Goal: Task Accomplishment & Management: Use online tool/utility

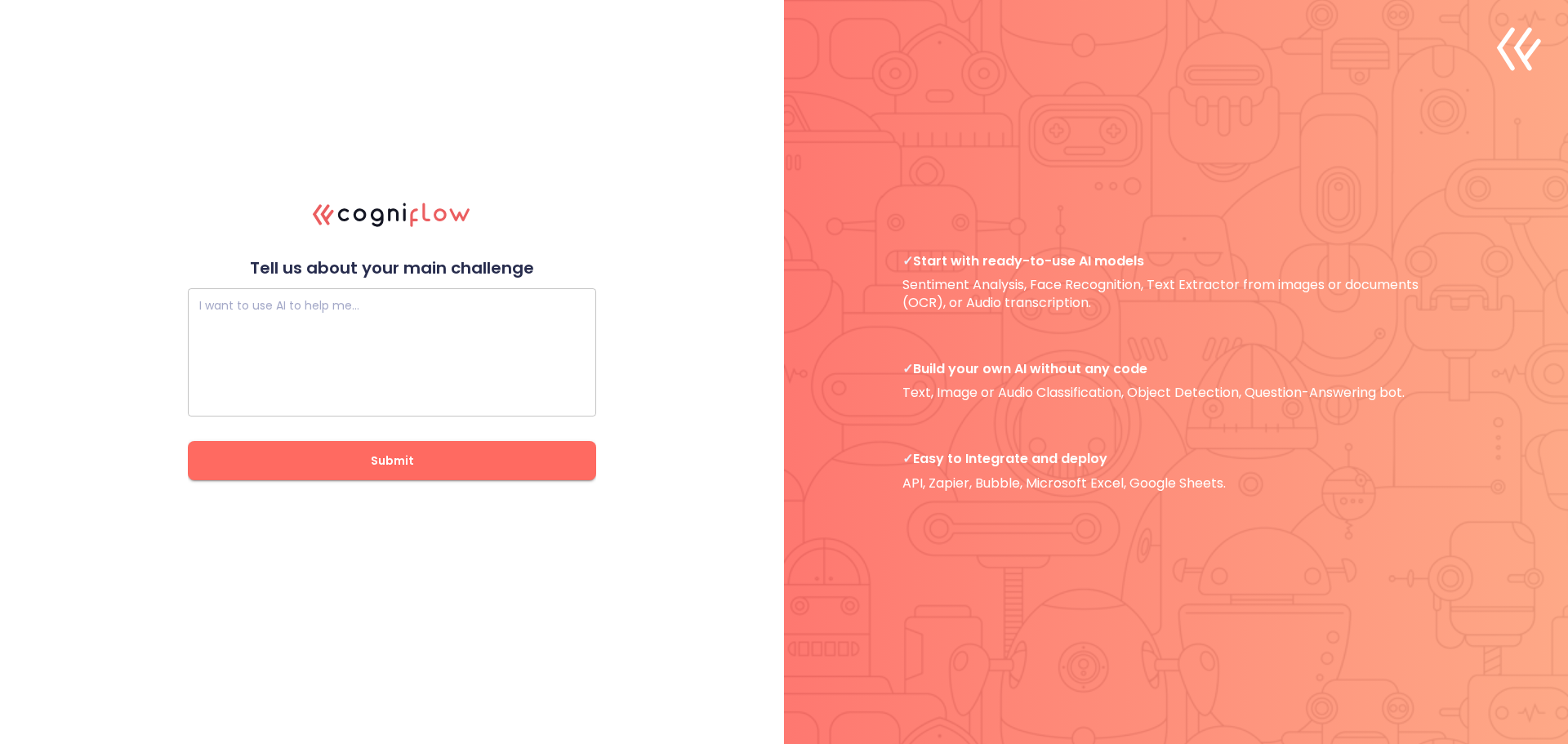
drag, startPoint x: 381, startPoint y: 285, endPoint x: 377, endPoint y: 301, distance: 16.5
click at [381, 285] on div "I want to use AI to help me… I want to use AI to help me… Submit" at bounding box center [392, 379] width 408 height 202
click at [379, 326] on textarea at bounding box center [391, 352] width 385 height 98
type textarea "......"
click at [401, 462] on span "Submit" at bounding box center [391, 461] width 356 height 21
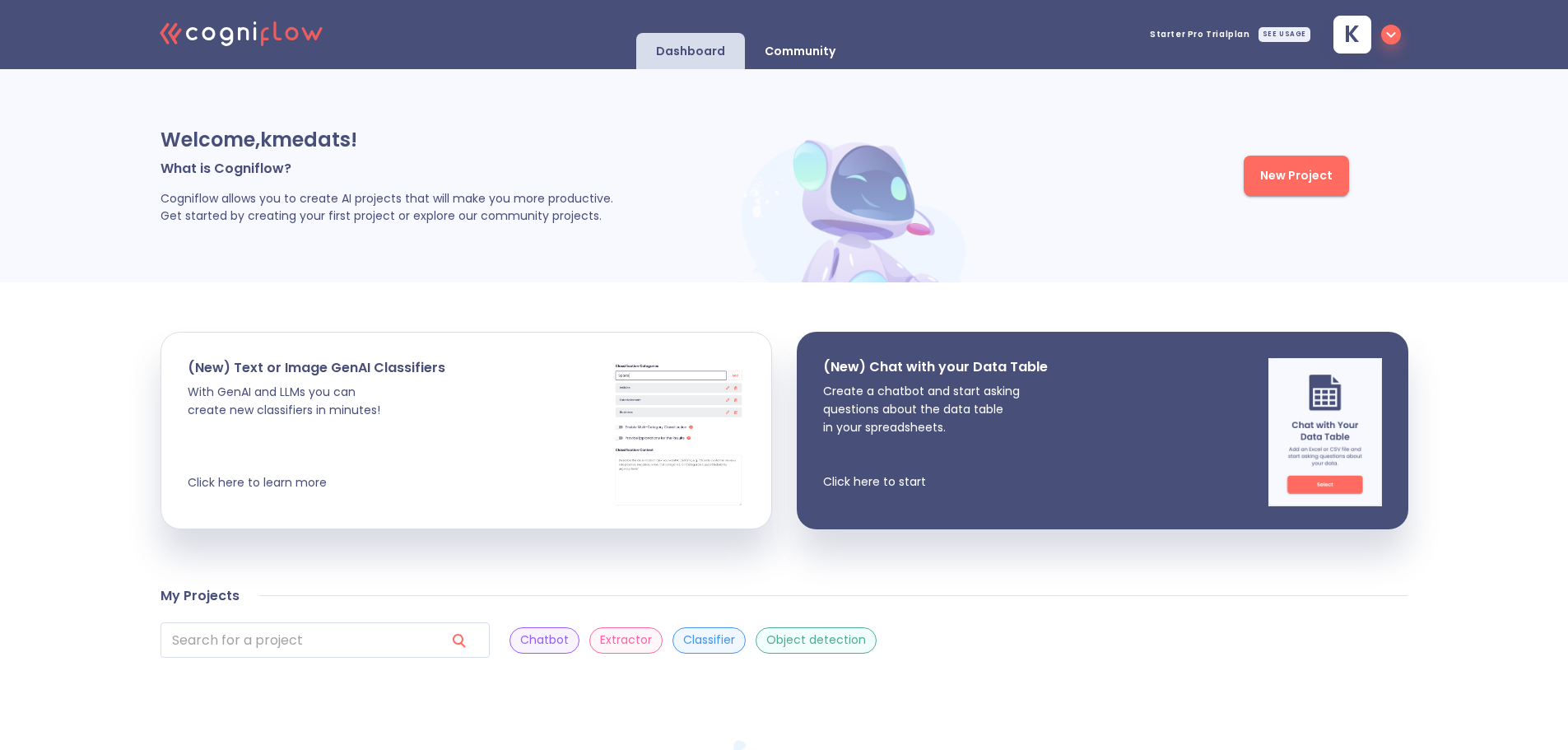
click at [766, 647] on p "Object detection" at bounding box center [815, 640] width 99 height 16
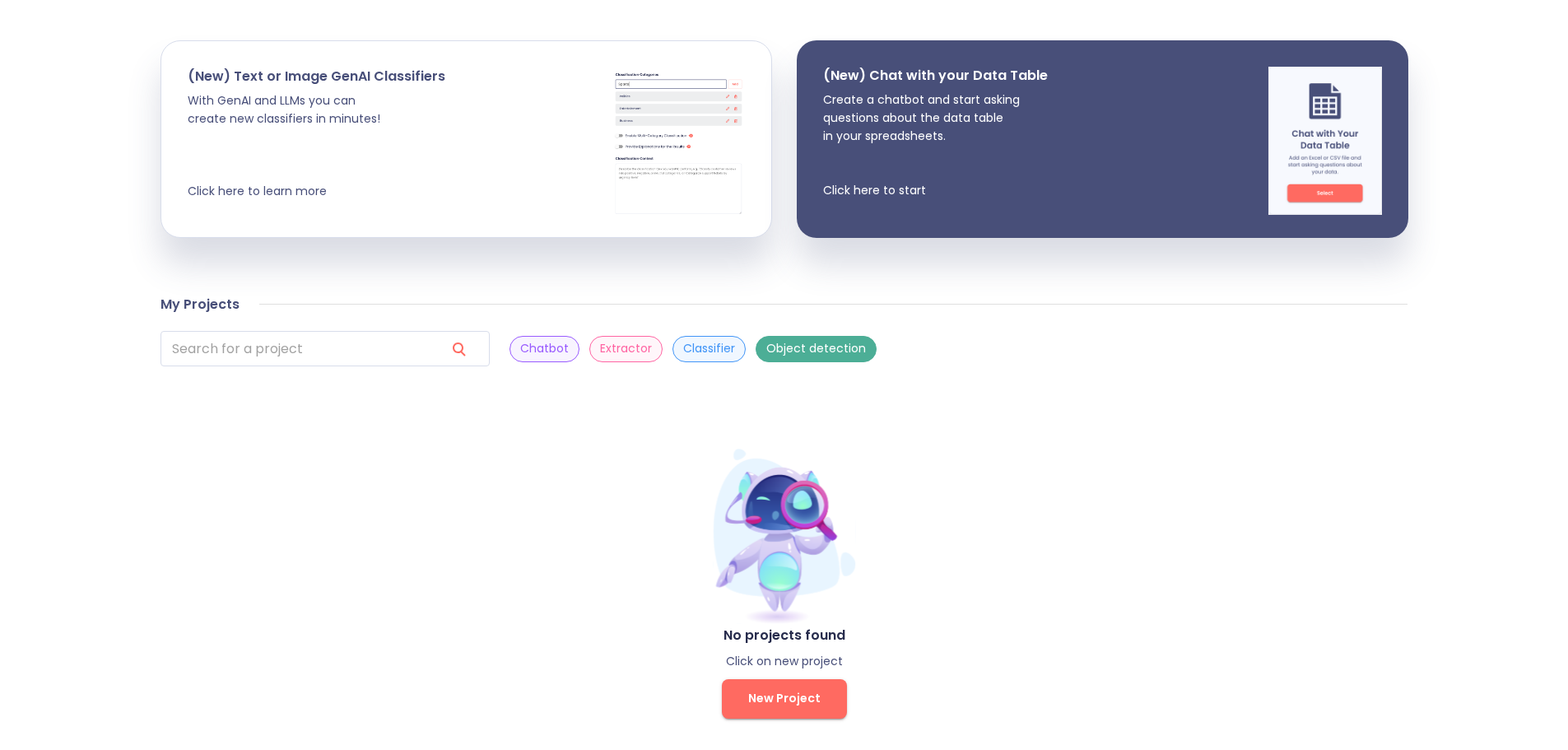
scroll to position [301, 0]
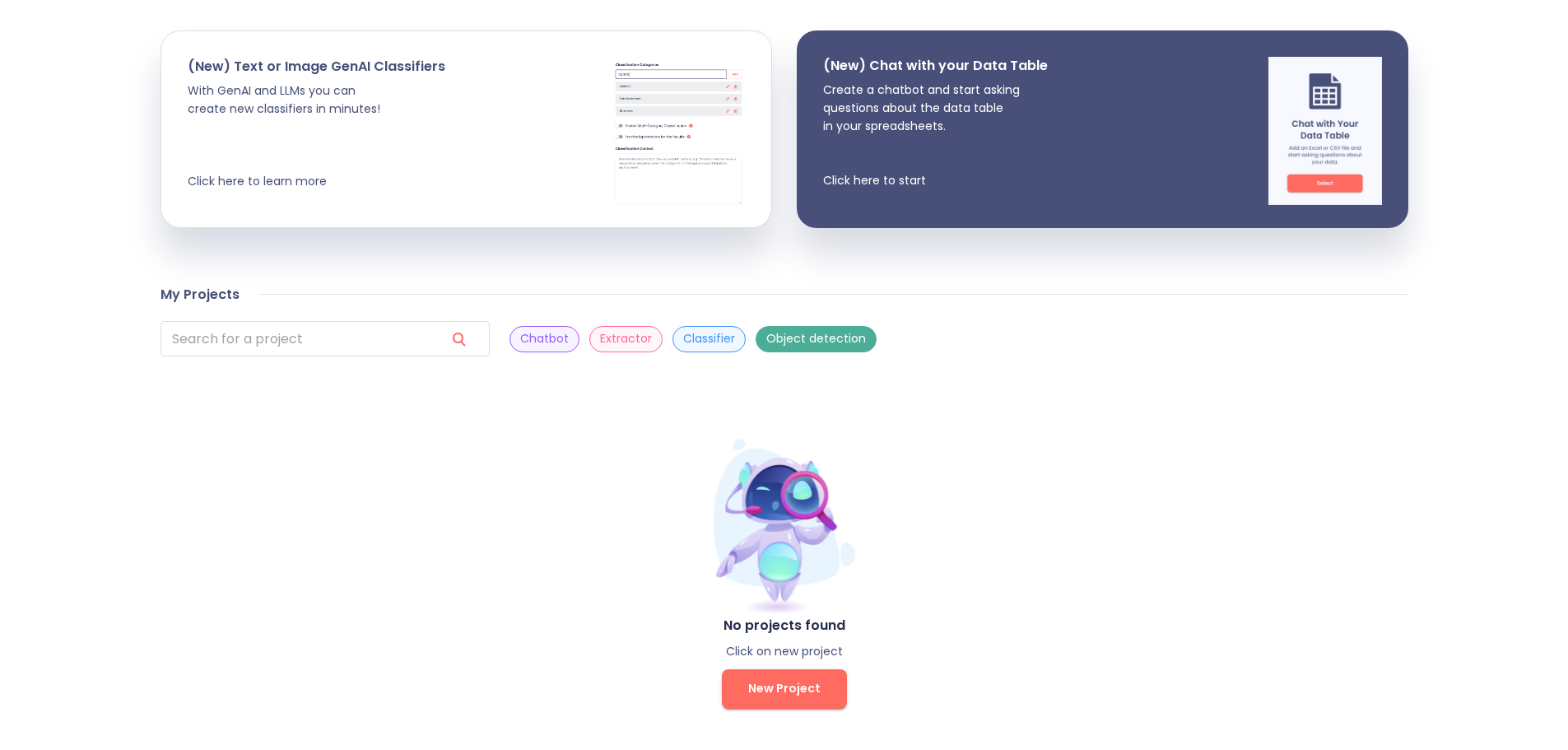
click at [785, 694] on span "New Project" at bounding box center [784, 689] width 72 height 21
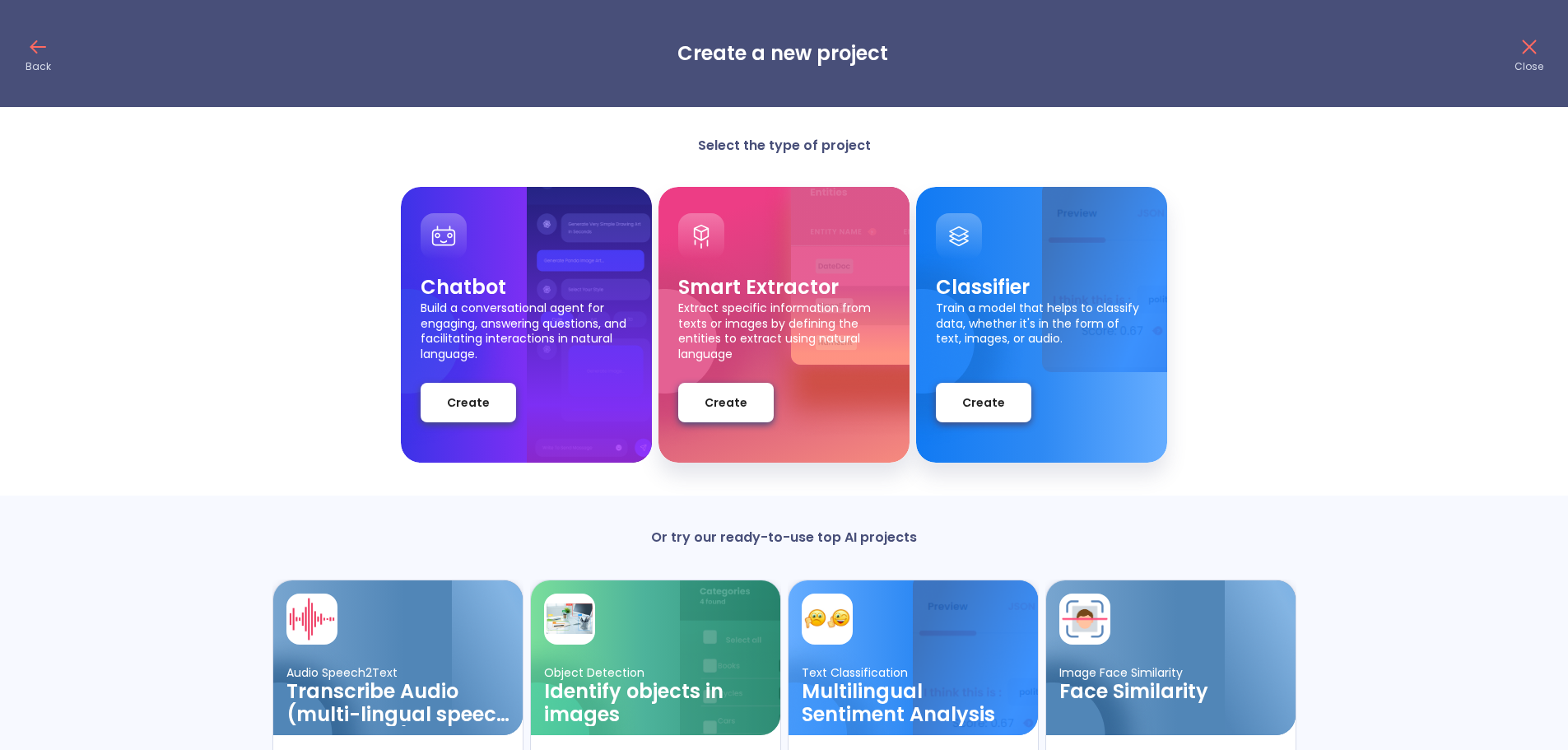
scroll to position [145, 0]
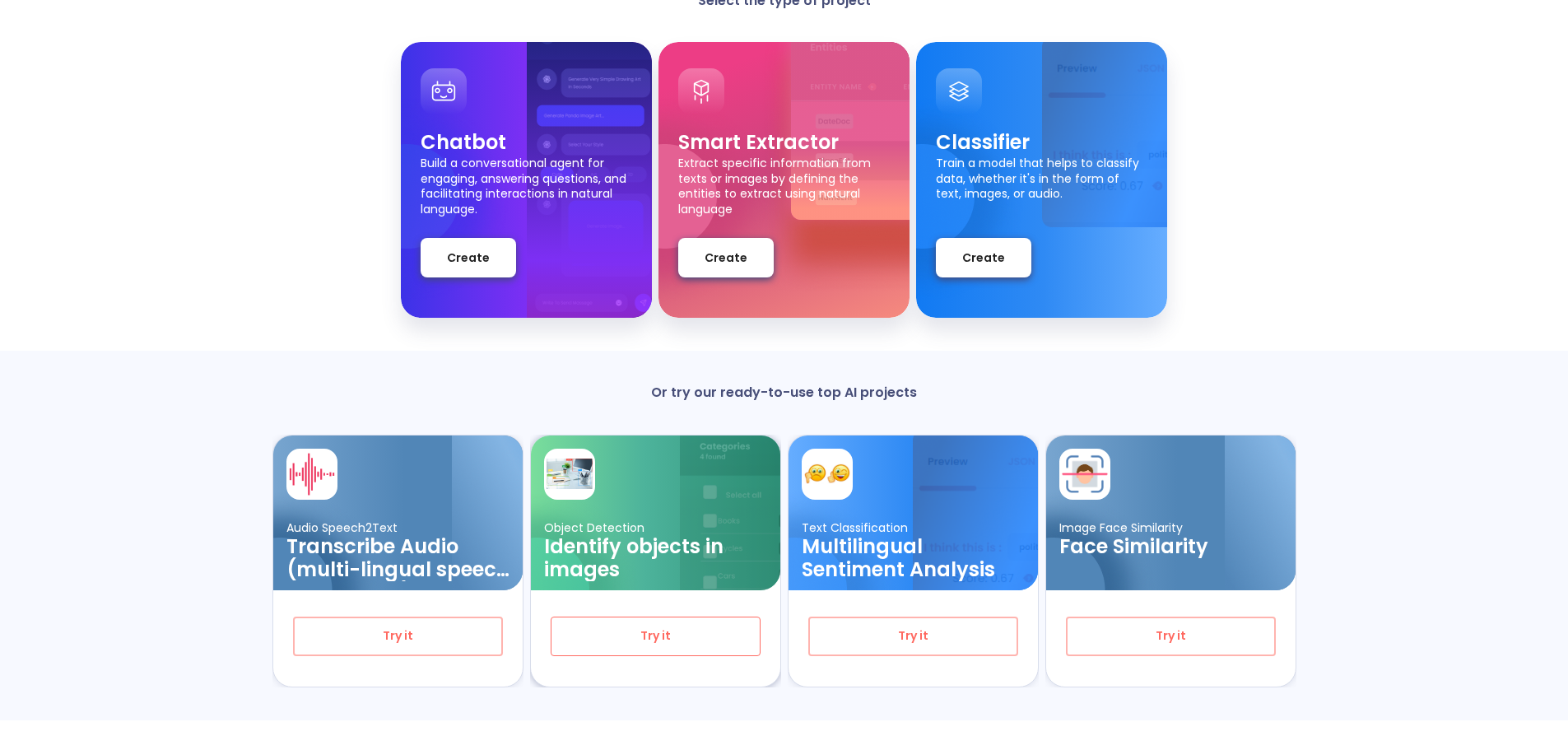
click at [731, 622] on button "Try it" at bounding box center [655, 636] width 210 height 39
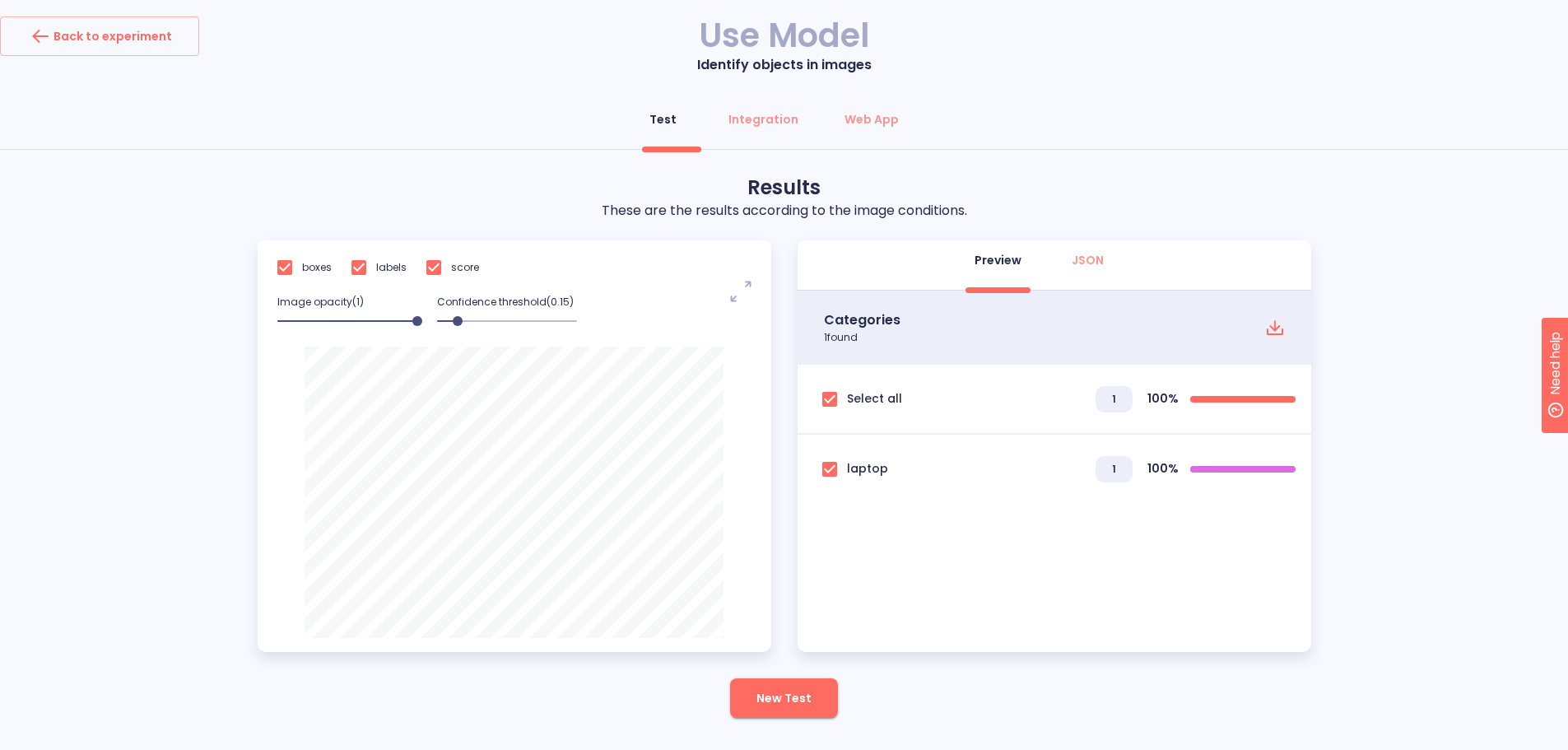
click at [763, 710] on button "New Test" at bounding box center [784, 698] width 108 height 39
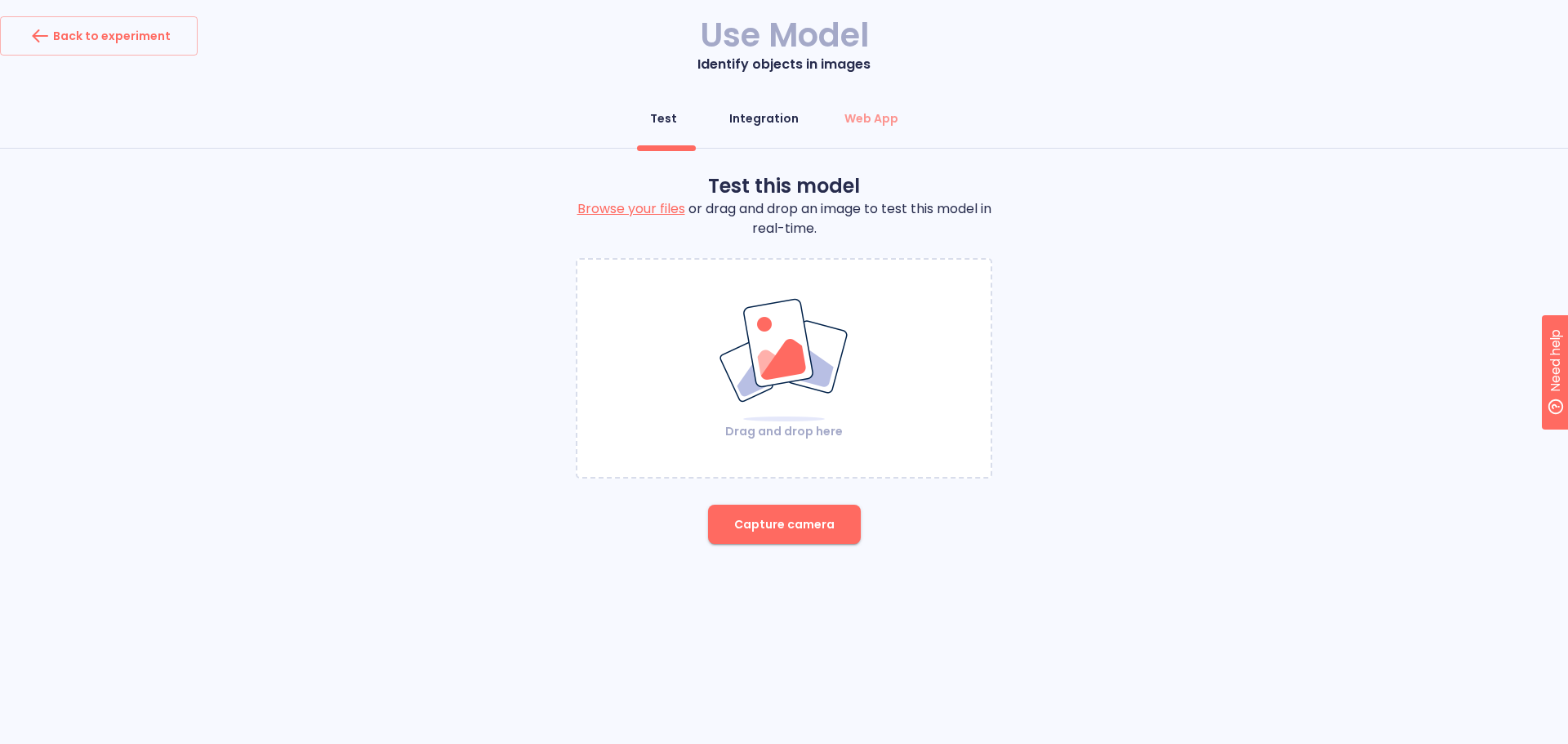
click at [774, 119] on div "Integration" at bounding box center [764, 118] width 69 height 16
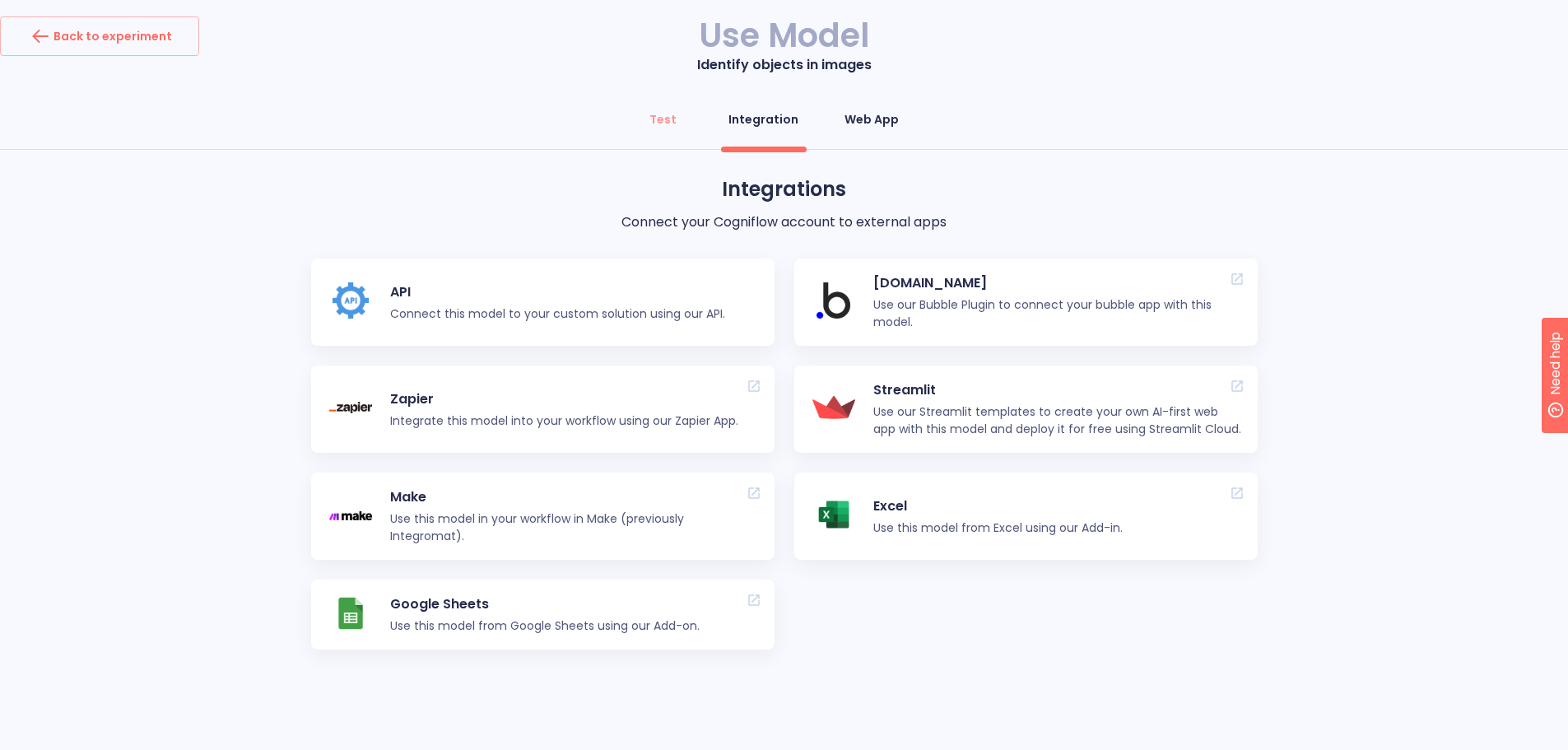
click at [849, 106] on button "Web App" at bounding box center [871, 119] width 74 height 39
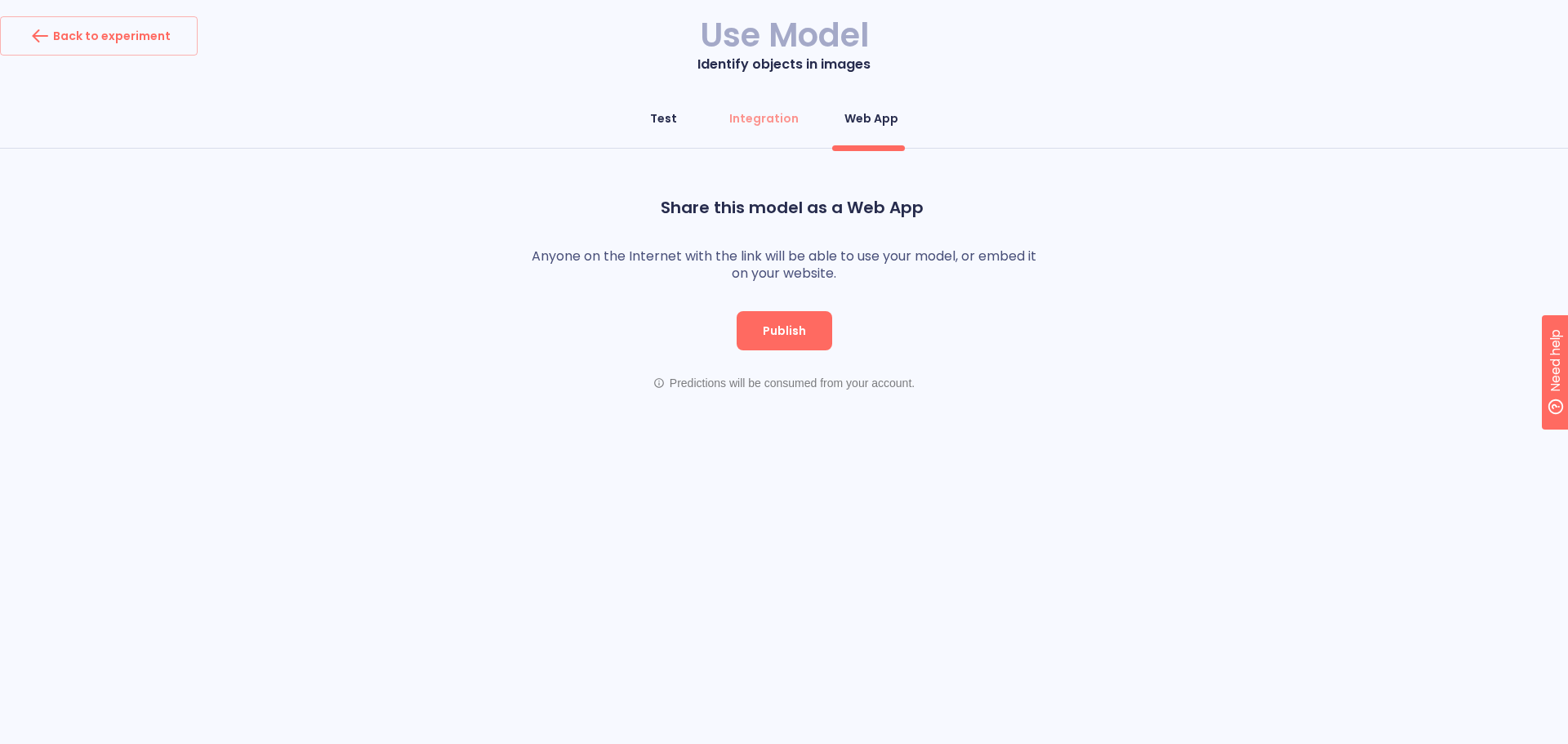
click at [665, 123] on div "Test" at bounding box center [663, 118] width 27 height 16
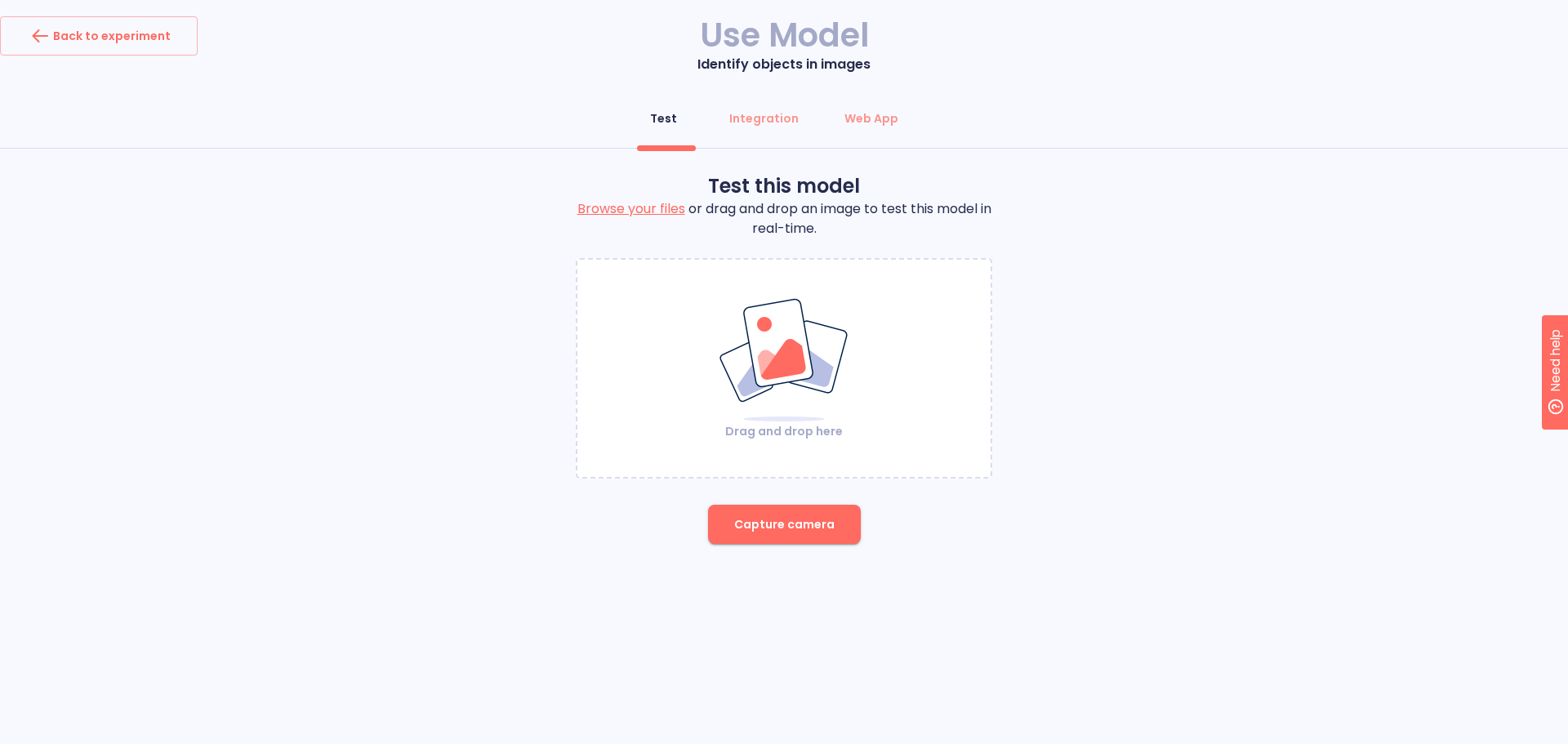
click at [638, 210] on label "Browse your files" at bounding box center [631, 208] width 108 height 19
click at [0, 0] on input "Browse your files" at bounding box center [0, 0] width 0 height 0
click at [93, 33] on div "Back to experiment" at bounding box center [99, 35] width 144 height 26
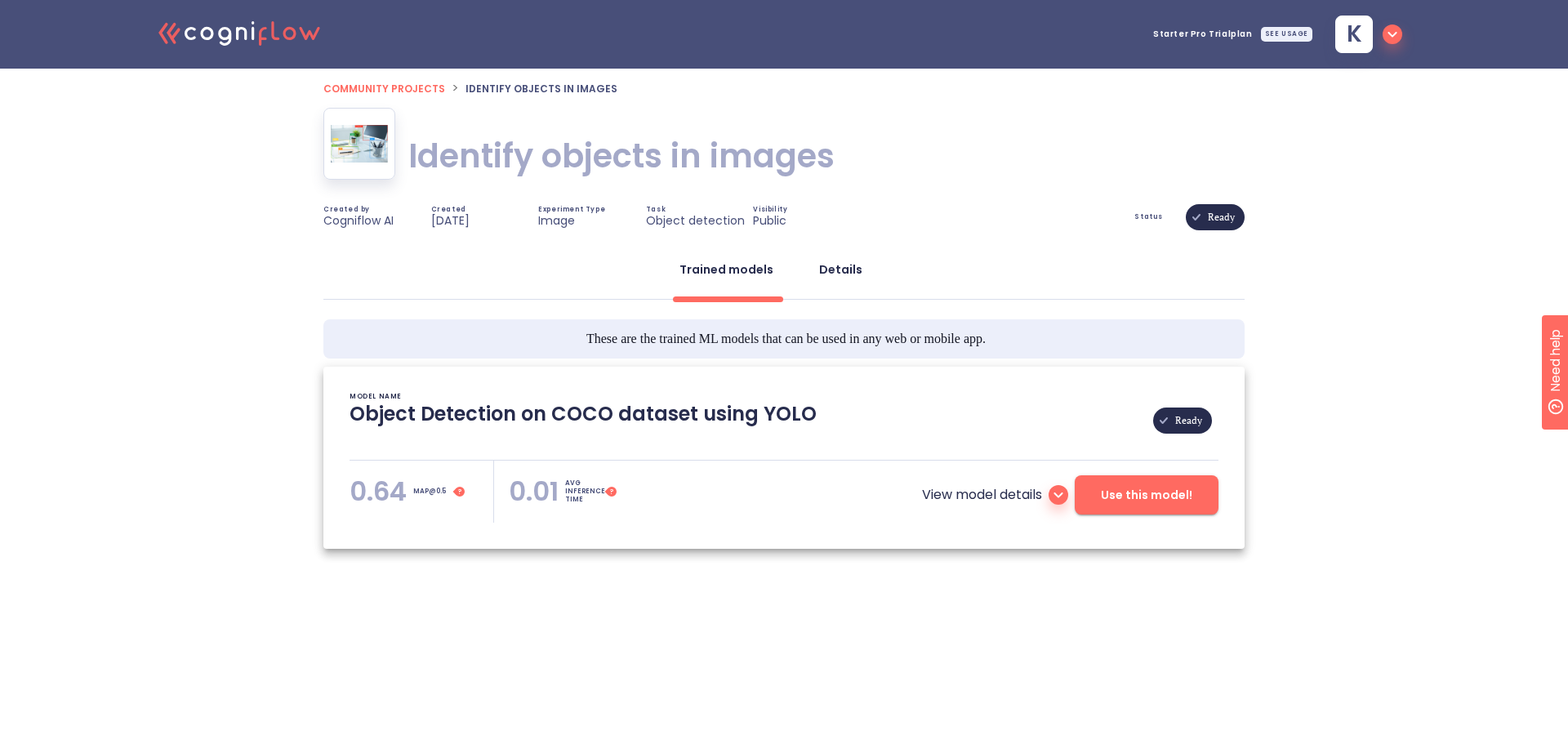
click at [819, 284] on button "Details" at bounding box center [840, 269] width 63 height 39
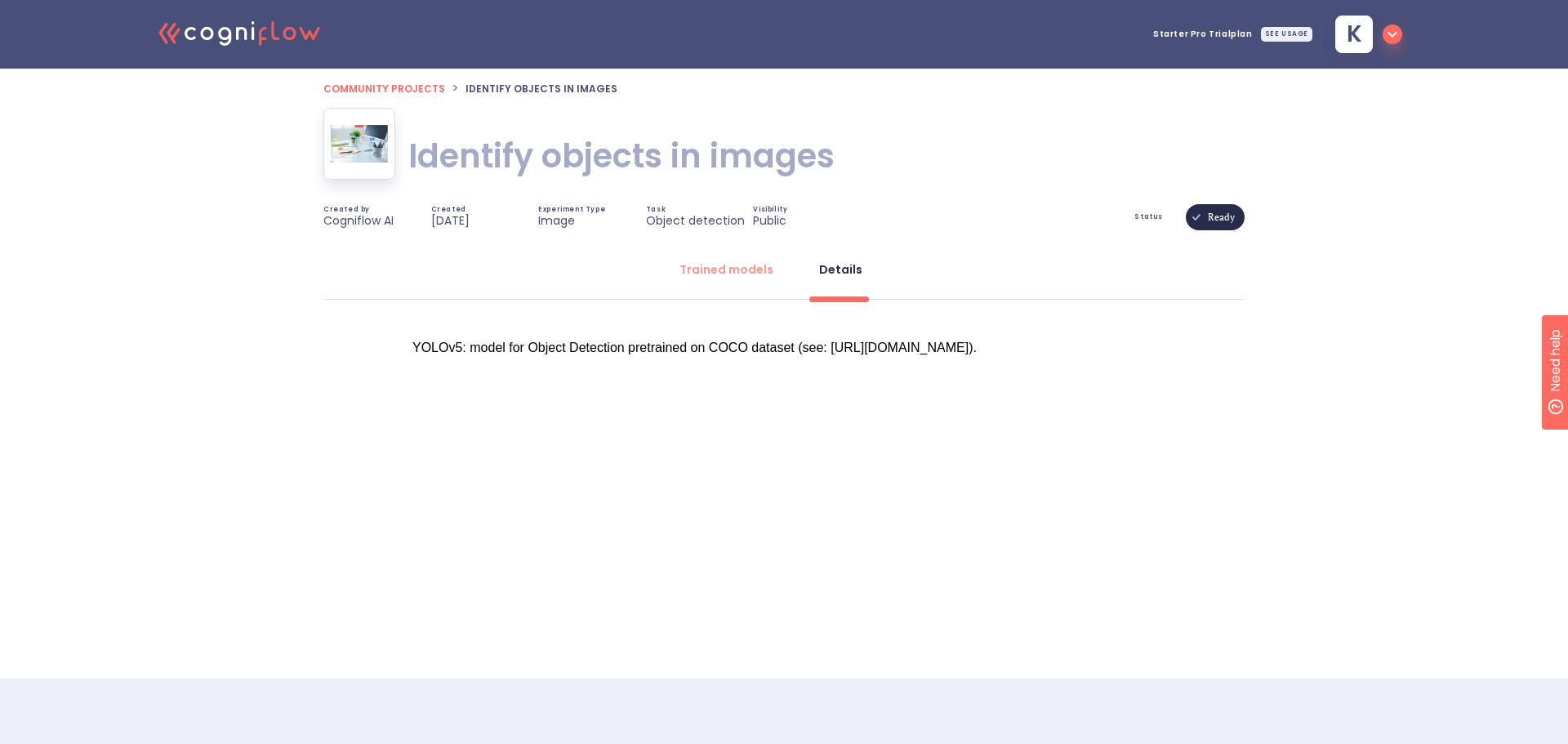
click at [226, 44] on icon at bounding box center [224, 36] width 13 height 19
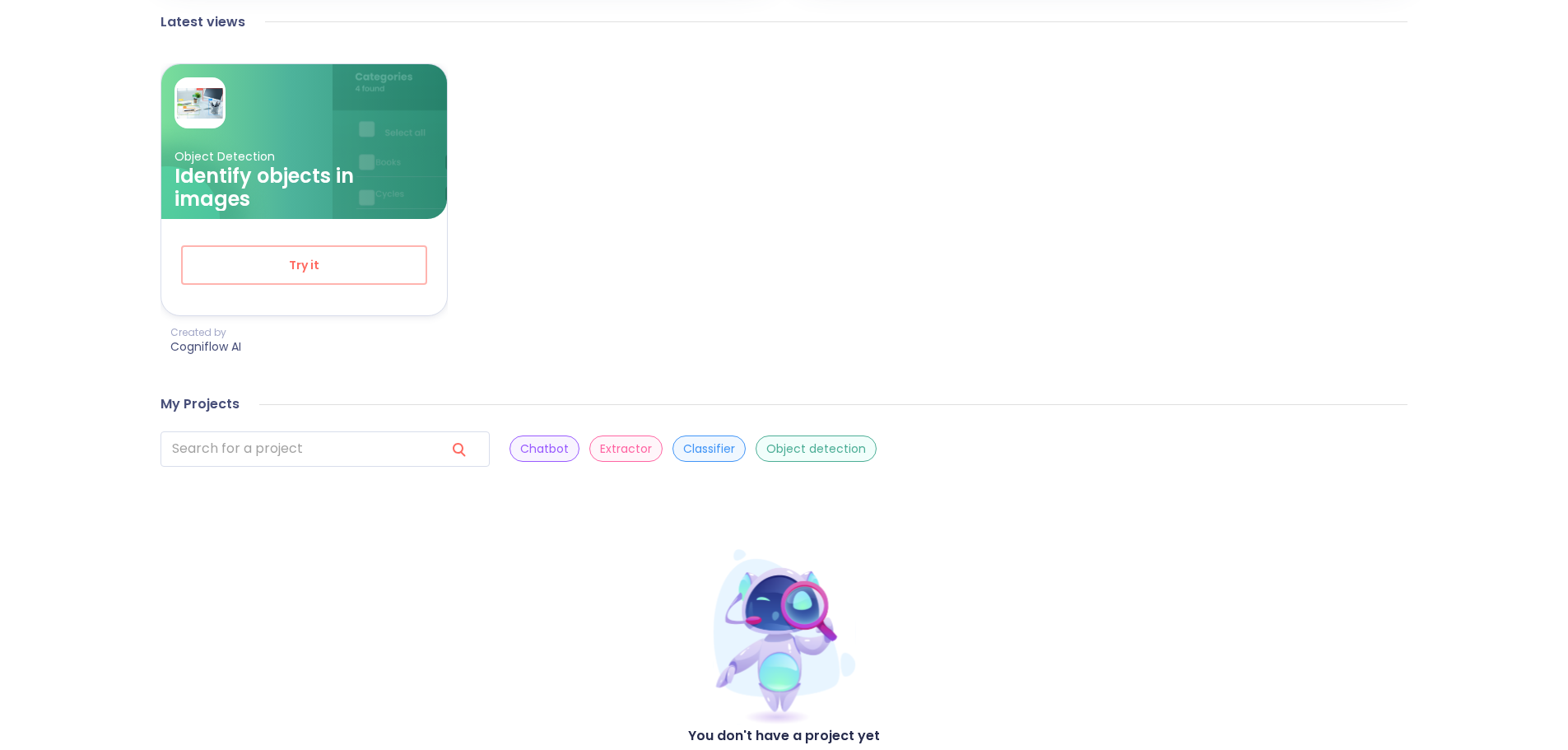
scroll to position [683, 0]
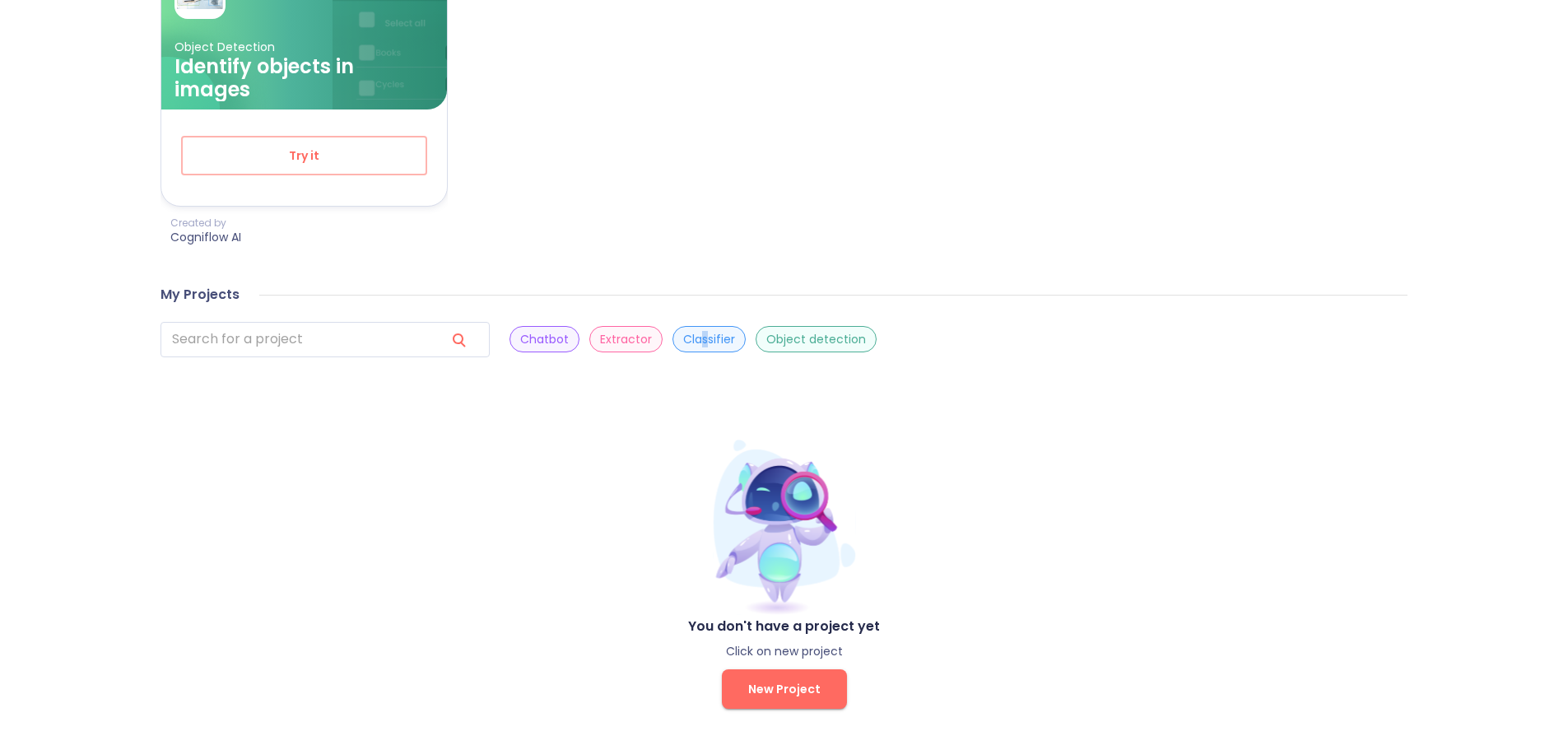
click at [683, 339] on p "Classifier" at bounding box center [708, 339] width 51 height 16
click at [787, 692] on span "New Project" at bounding box center [784, 689] width 72 height 21
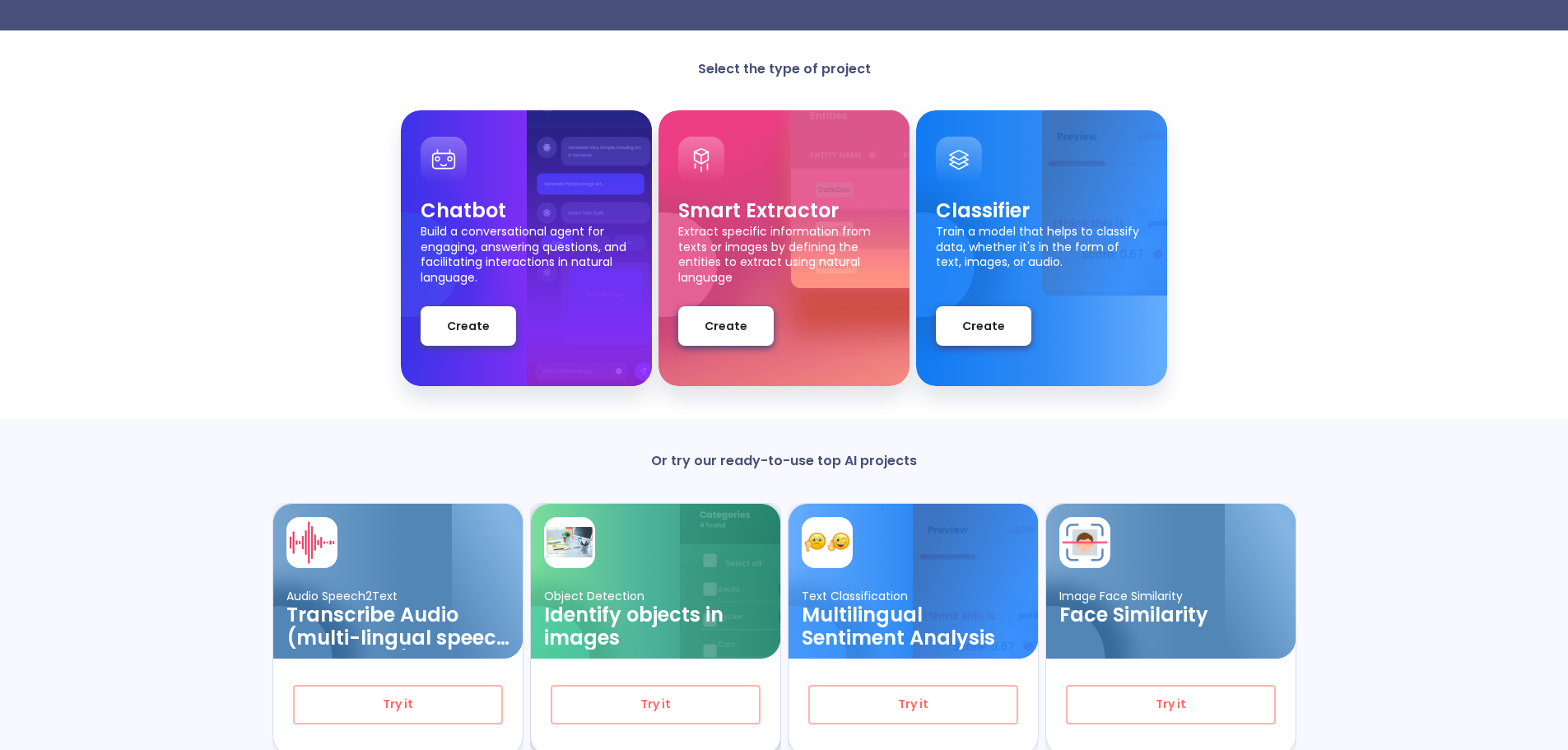
scroll to position [145, 0]
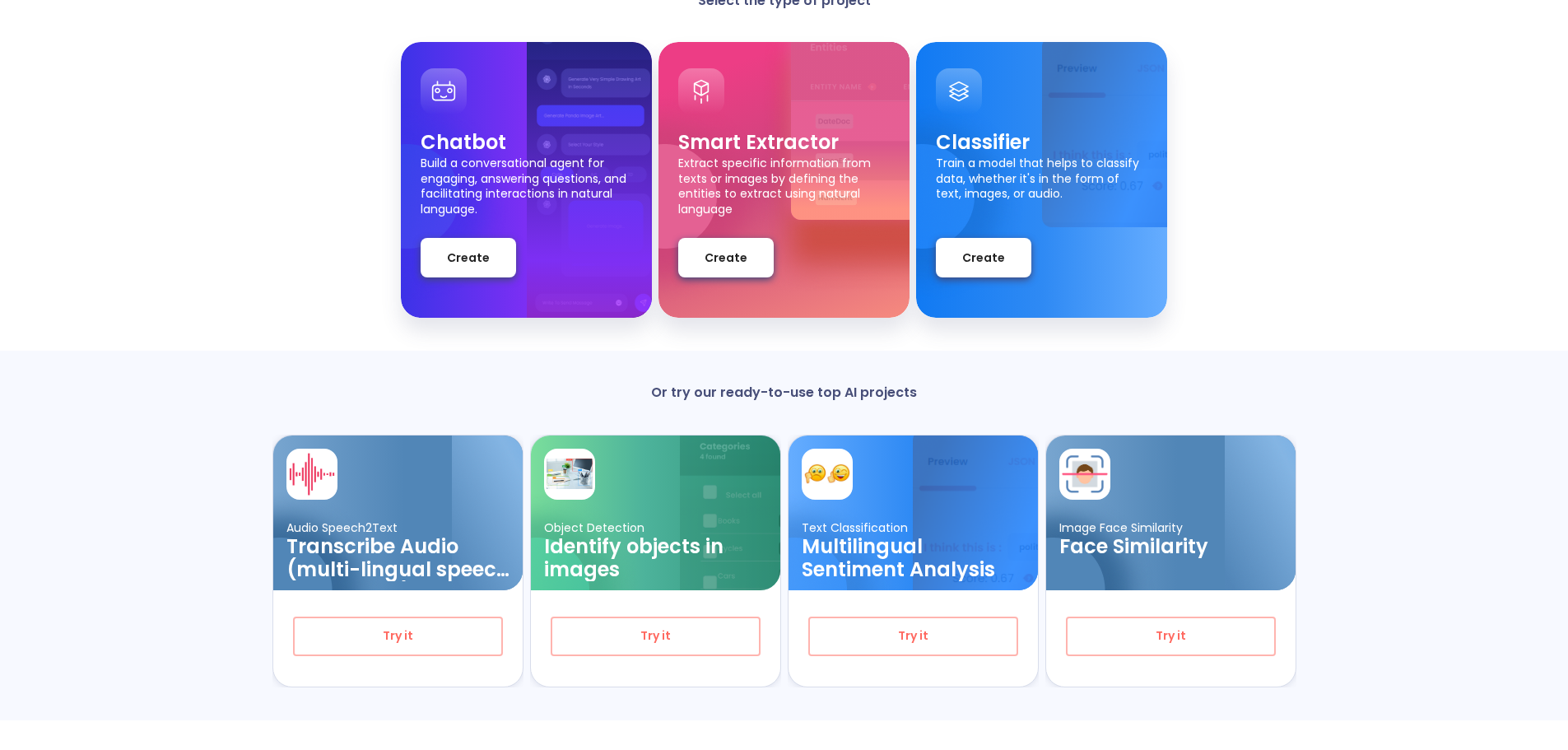
click at [1220, 649] on button "Try it" at bounding box center [1170, 636] width 210 height 39
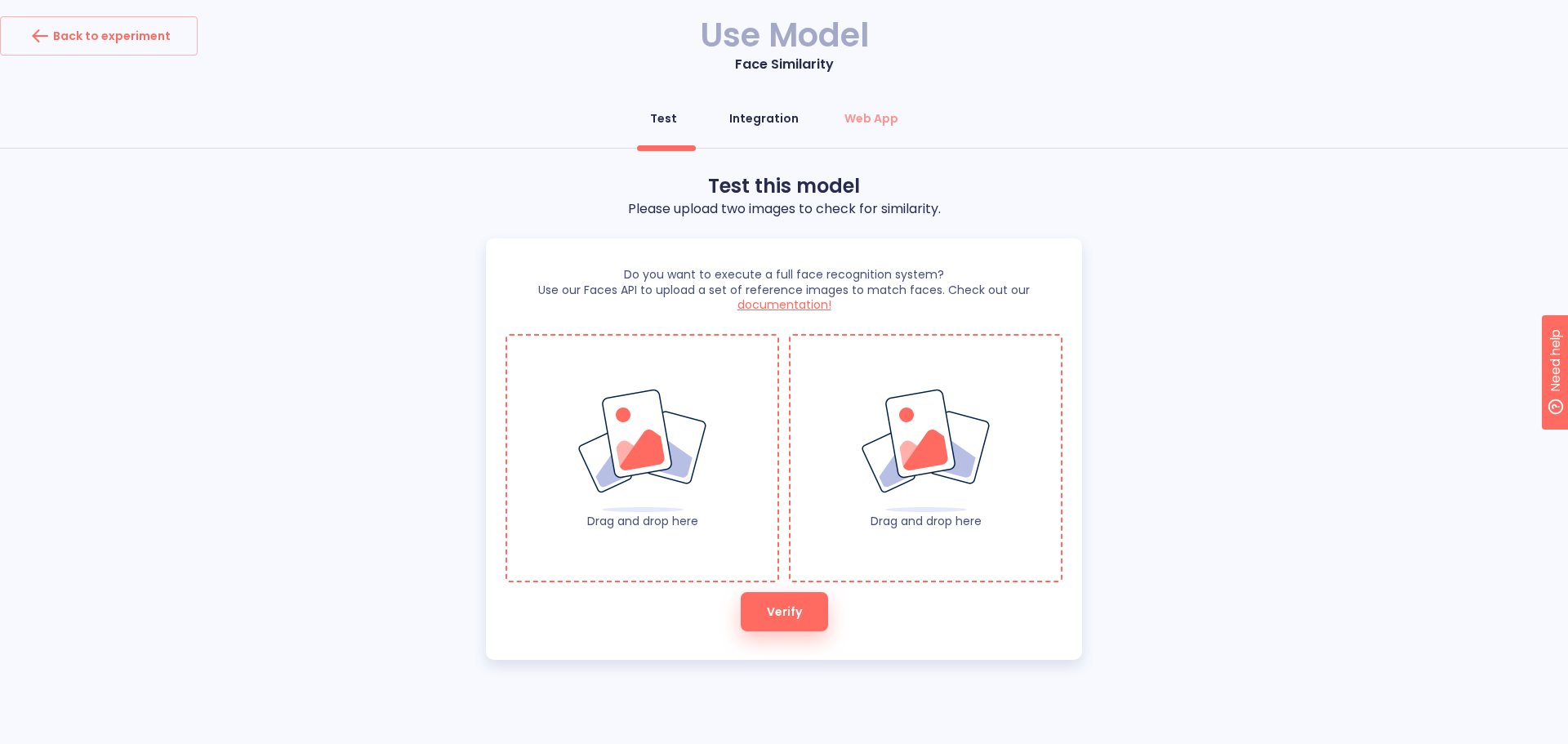
click at [770, 120] on div "Integration" at bounding box center [764, 118] width 69 height 16
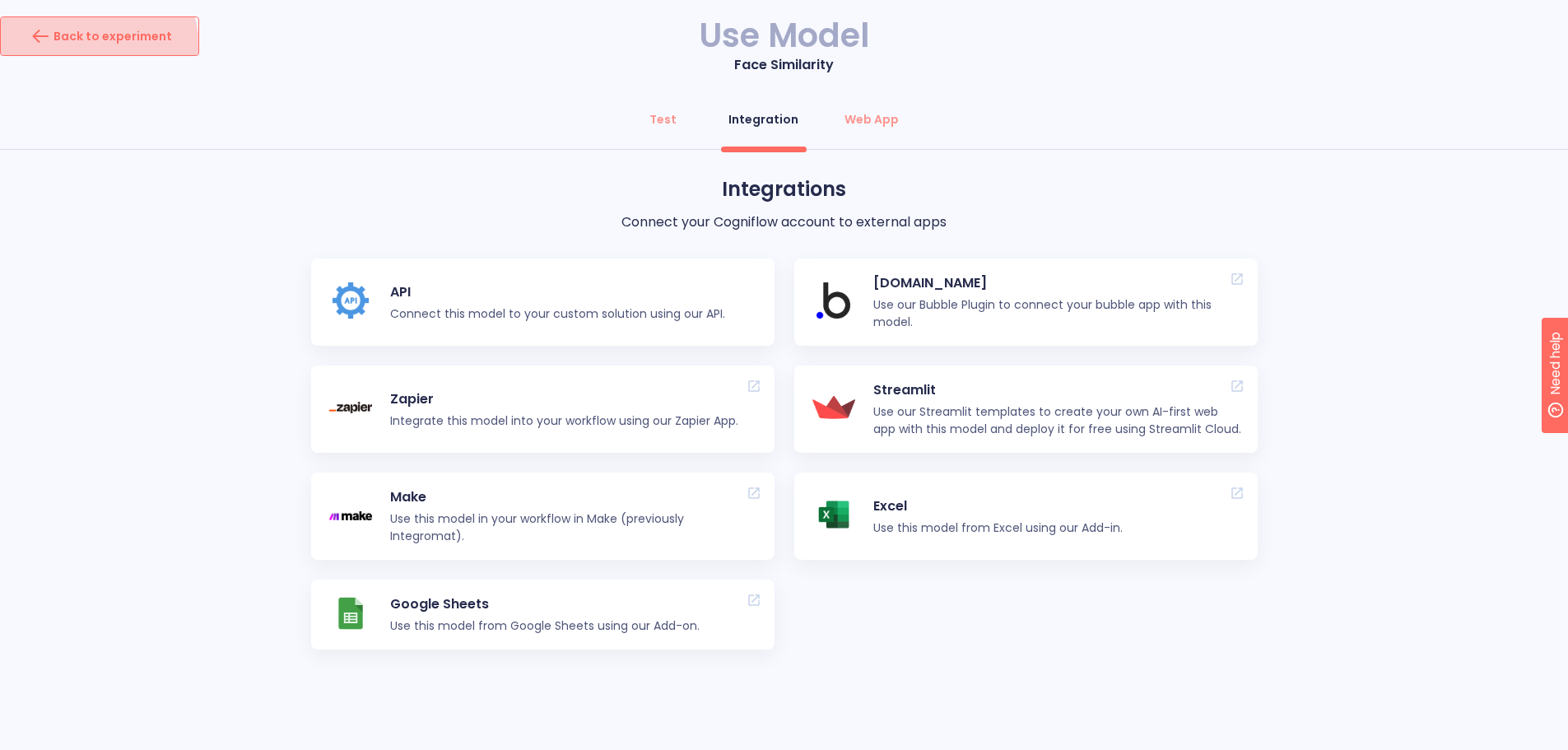
click at [80, 50] on button "Back to experiment" at bounding box center [99, 36] width 199 height 39
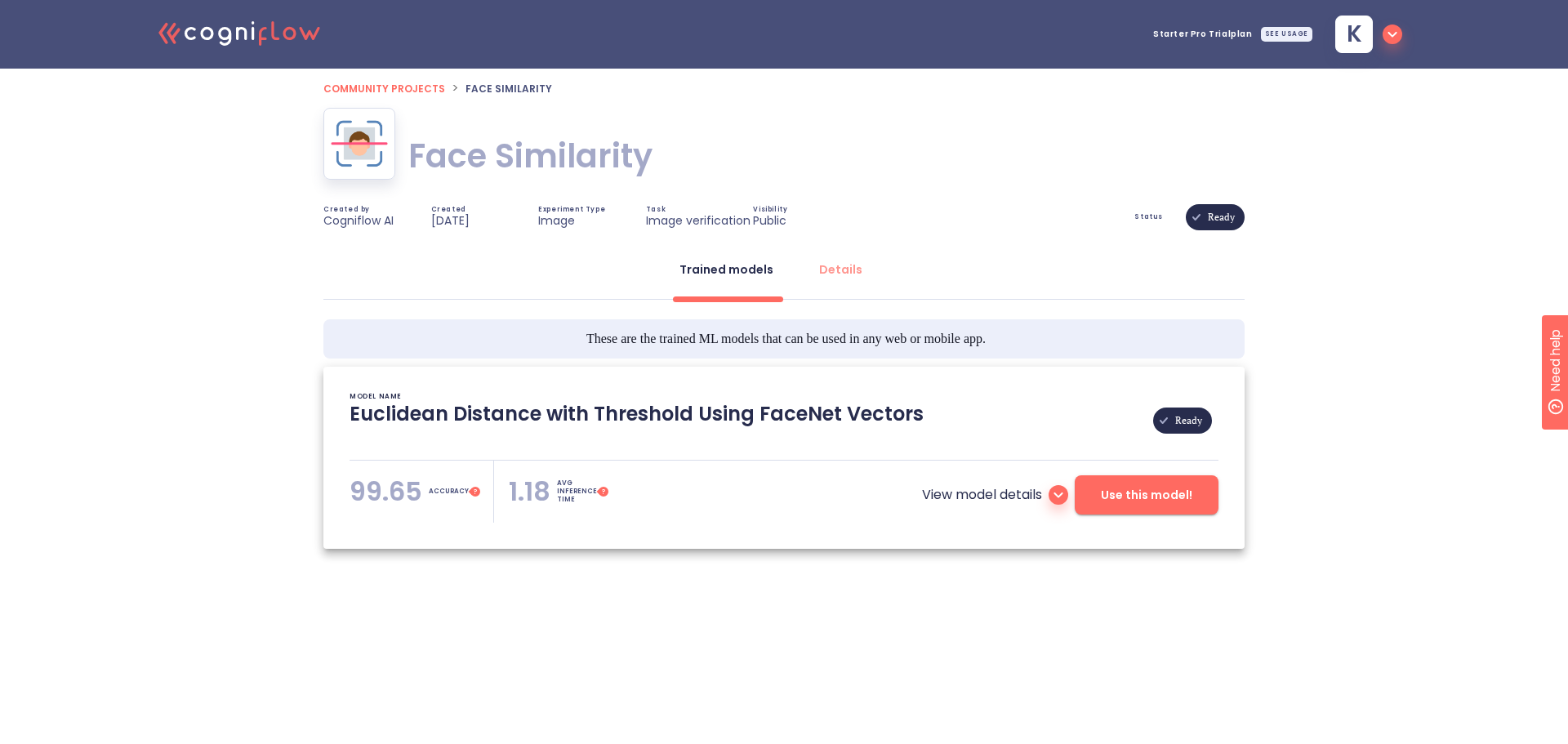
type textarea "[[DATE] 14:49:35]- Pretrained Model: Facenet512 [[DATE] 14:49:35]- Model pretra…"
